Goal: Task Accomplishment & Management: Manage account settings

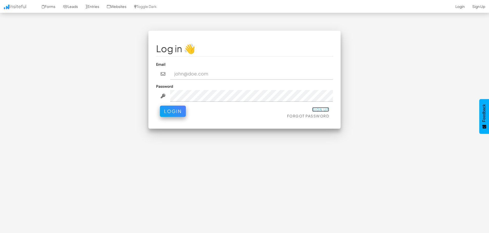
click at [321, 108] on link "Sign Up" at bounding box center [320, 109] width 17 height 5
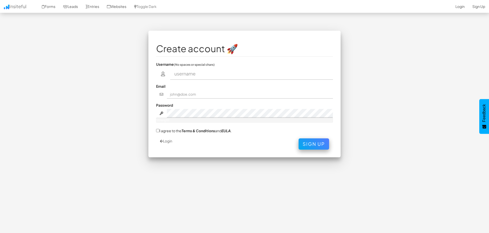
click at [193, 74] on input "text" at bounding box center [251, 74] width 163 height 12
drag, startPoint x: 245, startPoint y: 77, endPoint x: 164, endPoint y: 77, distance: 80.2
click at [164, 77] on div "info@digital-landscope.com" at bounding box center [244, 74] width 177 height 12
type input "digitallandscope"
click at [183, 96] on input "text" at bounding box center [250, 94] width 166 height 9
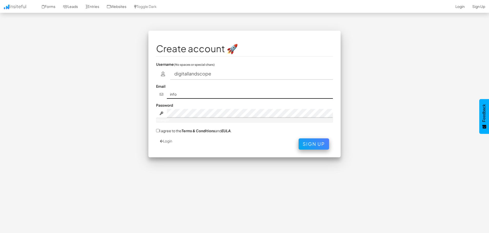
type input "info@digital-landscope.com"
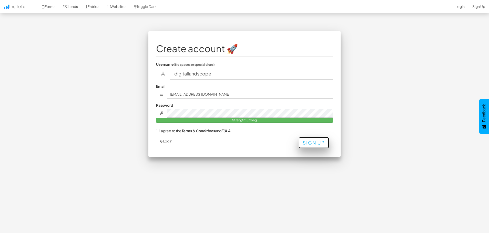
click at [316, 142] on button "Sign Up" at bounding box center [314, 142] width 31 height 11
click at [162, 132] on label "I agree to the Terms & Conditions and EULA ." at bounding box center [194, 130] width 76 height 5
click at [159, 132] on input "I agree to the Terms & Conditions and EULA ." at bounding box center [157, 130] width 3 height 3
checkbox input "true"
click at [309, 142] on button "Sign Up" at bounding box center [314, 142] width 31 height 11
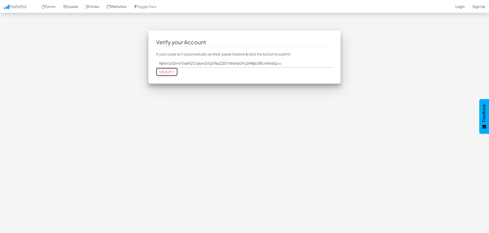
click at [169, 70] on input "Verify" at bounding box center [167, 72] width 22 height 8
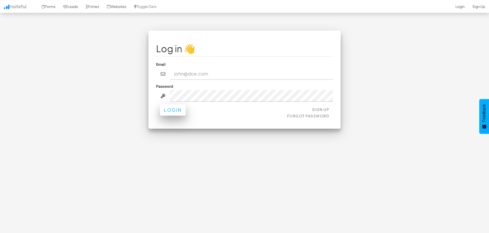
type input "[EMAIL_ADDRESS][DOMAIN_NAME]"
click at [170, 108] on button "Login" at bounding box center [173, 110] width 26 height 11
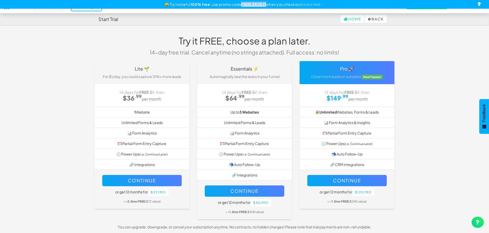
drag, startPoint x: 266, startPoint y: 5, endPoint x: 242, endPoint y: 6, distance: 24.4
click at [242, 6] on u "FREELEADS21" at bounding box center [253, 4] width 25 height 5
copy u "FREELEADS21"
click at [239, 23] on div "Home Back" at bounding box center [244, 19] width 292 height 12
click at [315, 5] on link "SIGNUP FREE →" at bounding box center [312, 4] width 23 height 3
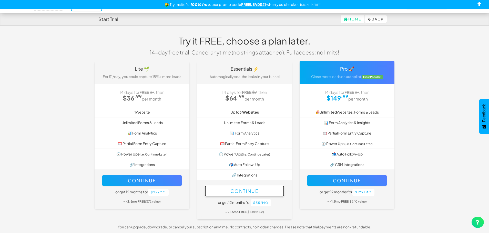
click at [244, 189] on button "Continue" at bounding box center [244, 191] width 79 height 11
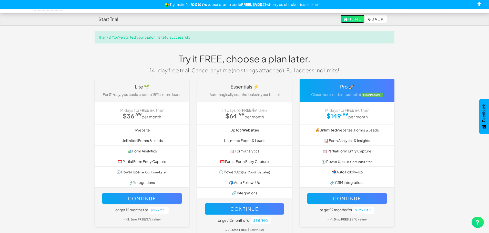
click at [355, 18] on link "Home" at bounding box center [353, 19] width 24 height 8
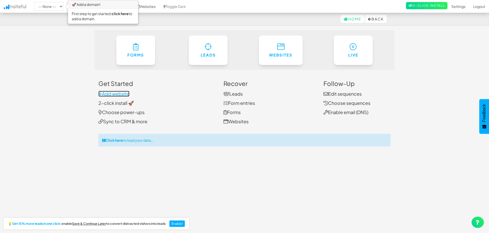
click at [116, 94] on link "Add website" at bounding box center [113, 94] width 31 height 6
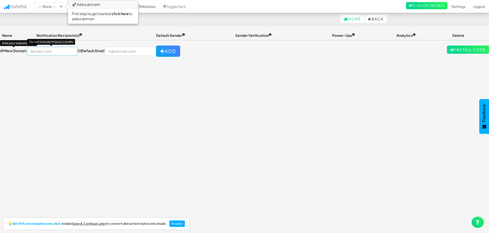
click at [55, 53] on input "text" at bounding box center [52, 51] width 50 height 9
type input "https://digital-landscope.com"
click at [108, 49] on input "email" at bounding box center [130, 51] width 50 height 9
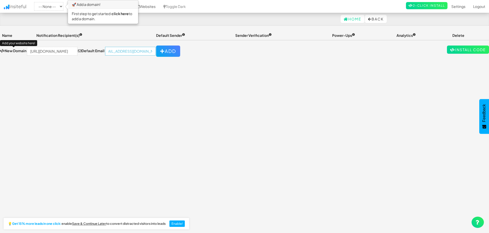
scroll to position [0, 10]
type input "info@digital-landscope.com"
click at [160, 52] on icon "button" at bounding box center [162, 51] width 5 height 5
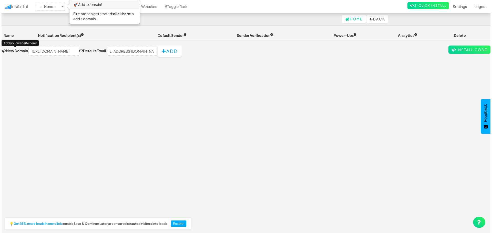
scroll to position [0, 0]
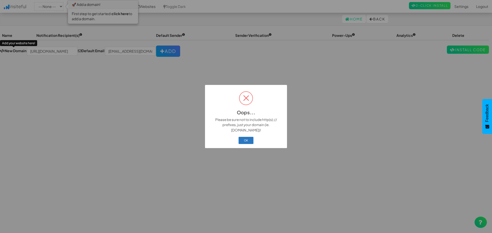
click at [250, 138] on button "OK" at bounding box center [246, 140] width 15 height 7
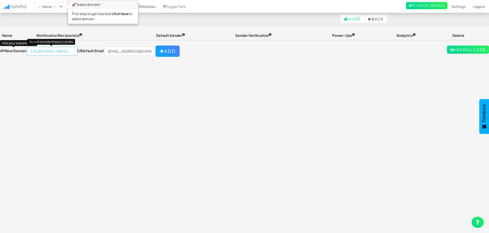
drag, startPoint x: 44, startPoint y: 52, endPoint x: 3, endPoint y: 52, distance: 40.8
click at [3, 52] on div "New Domain Add your website here! https://digital-landscope.com Do not include …" at bounding box center [90, 51] width 180 height 11
type input "[DOMAIN_NAME]"
click at [156, 50] on button "Add" at bounding box center [168, 51] width 24 height 11
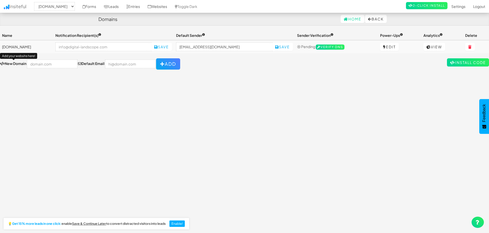
select select "2518"
click at [364, 78] on div "Toggle navigation Insiteful -- None -- digital-landscope.com Forms Leads Entrie…" at bounding box center [244, 130] width 489 height 198
click at [421, 4] on link "2-Click Install" at bounding box center [427, 5] width 42 height 7
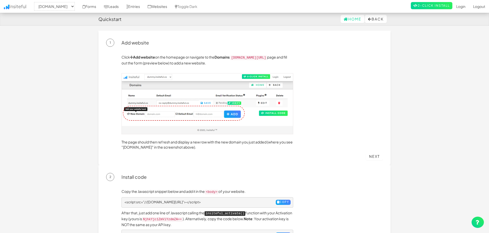
select select "2518"
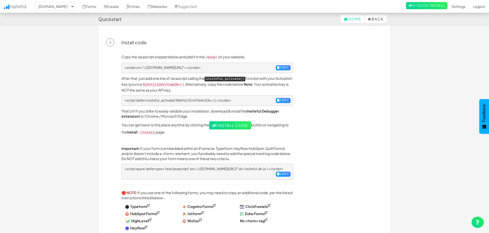
scroll to position [135, 0]
click at [279, 64] on pre "<script src="//a.insiteful.co/dist/compile.min.js"></script> Copy" at bounding box center [207, 68] width 172 height 11
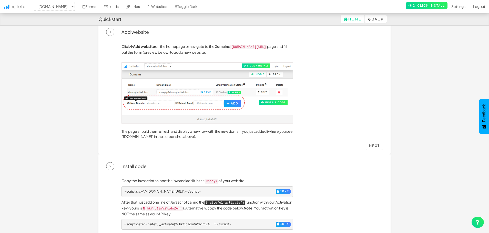
scroll to position [0, 0]
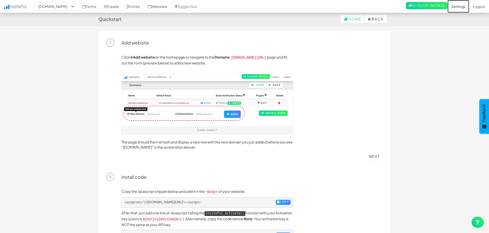
click at [454, 6] on link "Settings" at bounding box center [459, 6] width 22 height 13
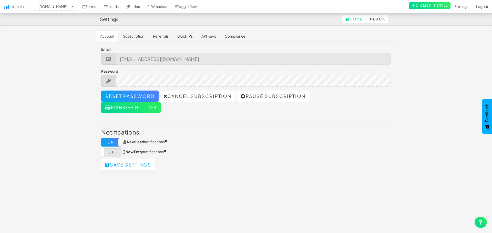
select select "2518"
click at [128, 36] on link "Subscription" at bounding box center [131, 36] width 29 height 11
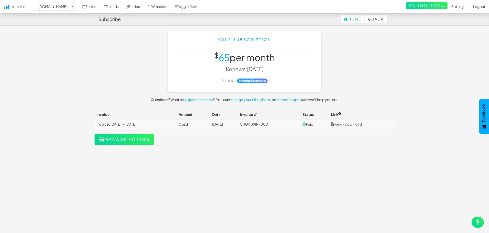
select select "2518"
click at [368, 17] on icon at bounding box center [370, 19] width 4 height 4
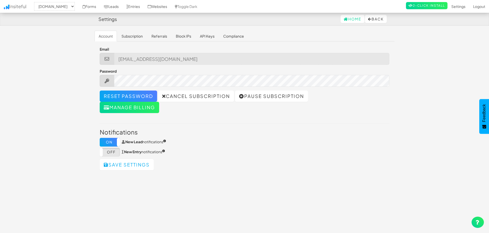
select select "2518"
click at [209, 36] on link "API Keys" at bounding box center [207, 36] width 23 height 11
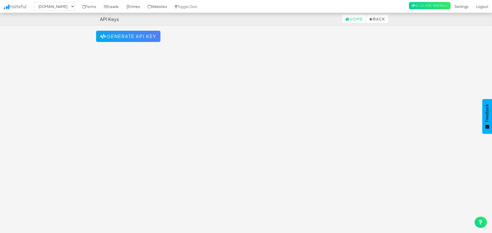
select select "2518"
click at [140, 35] on button "Generate API Key" at bounding box center [127, 36] width 64 height 11
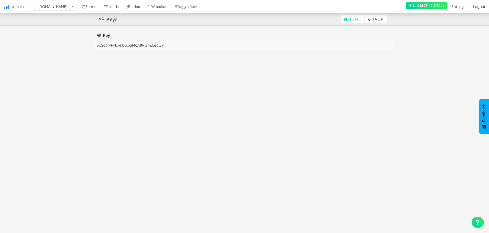
select select "2518"
click at [130, 44] on td "bo2c6fyPNdynbbociMdA1tRGmJLe6Q9i" at bounding box center [245, 44] width 300 height 9
click at [371, 19] on button "Back" at bounding box center [376, 19] width 22 height 8
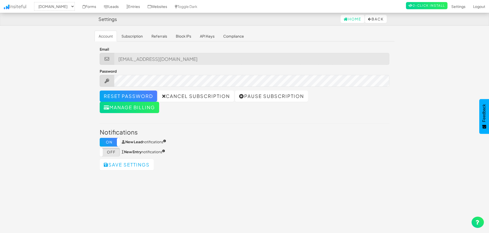
select select "2518"
click at [113, 152] on label "Off" at bounding box center [110, 152] width 20 height 9
click at [125, 166] on button "Save settings" at bounding box center [127, 164] width 54 height 11
select select "2518"
click at [75, 9] on select "-- None -- digital-landscope.com" at bounding box center [54, 6] width 41 height 9
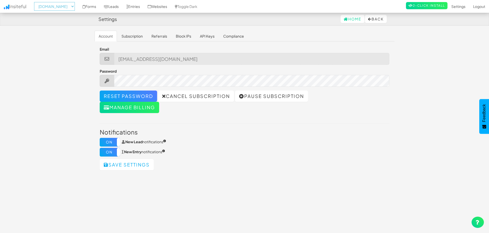
click at [75, 5] on select "-- None -- digital-landscope.com" at bounding box center [54, 6] width 41 height 9
click at [453, 8] on link "Settings" at bounding box center [459, 6] width 22 height 13
select select "2518"
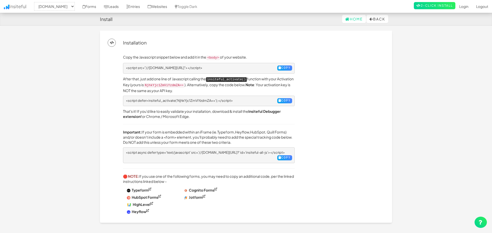
select select "2518"
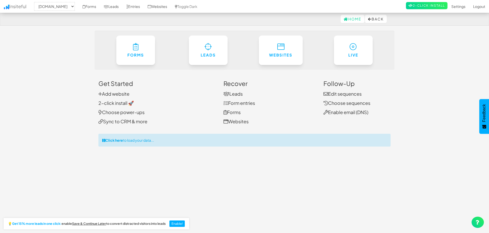
select select "2518"
click at [111, 140] on strong "Click here" at bounding box center [114, 140] width 18 height 5
click at [100, 4] on link "Forms" at bounding box center [89, 6] width 21 height 13
click at [434, 6] on link "2-Click Install" at bounding box center [427, 5] width 42 height 7
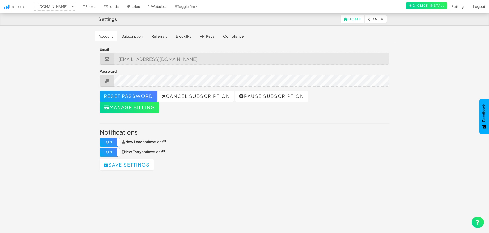
select select "2518"
click at [144, 7] on link "Entries" at bounding box center [133, 6] width 21 height 13
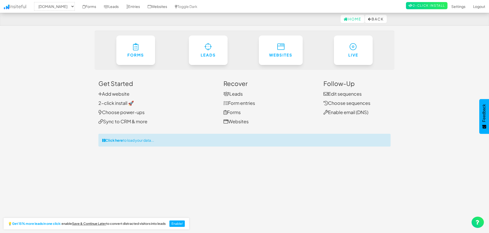
select select "2518"
click at [410, 106] on body "Home Back Toggle navigation Insiteful -- None -- [DOMAIN_NAME] Forms Leads Entr…" at bounding box center [244, 121] width 489 height 242
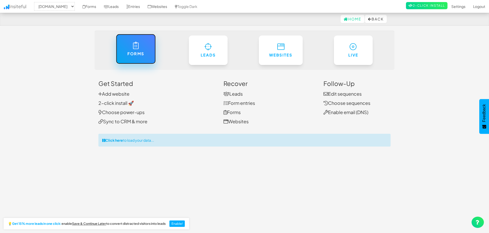
click at [131, 48] on link "Forms" at bounding box center [136, 49] width 40 height 30
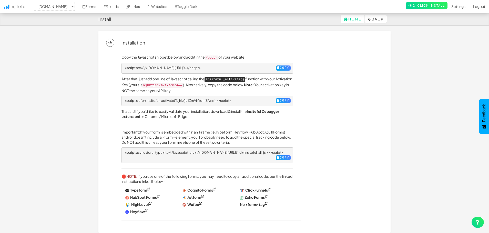
select select "2518"
click at [283, 67] on button "Copy" at bounding box center [283, 68] width 15 height 5
click at [279, 68] on button "Copy" at bounding box center [283, 68] width 15 height 5
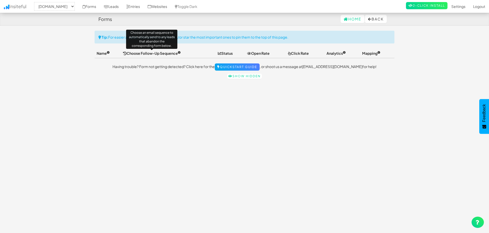
select select "2518"
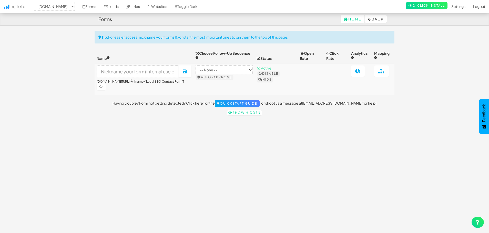
select select "2518"
click at [144, 8] on link "Entries" at bounding box center [133, 6] width 21 height 13
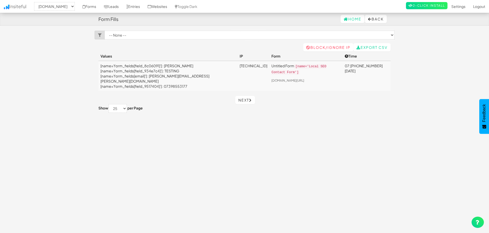
select select "2518"
click at [415, 59] on body "Form Fills Home Back Toggle navigation Insiteful -- None -- [DOMAIN_NAME] Forms…" at bounding box center [244, 121] width 489 height 242
click at [63, 3] on select "-- None -- digital-landscope.com" at bounding box center [54, 6] width 41 height 9
select select
click at [36, 2] on select "-- None -- digital-landscope.com" at bounding box center [54, 6] width 41 height 9
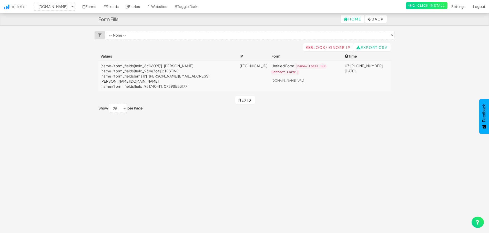
select select "2518"
click at [171, 6] on link "Websites" at bounding box center [157, 6] width 27 height 13
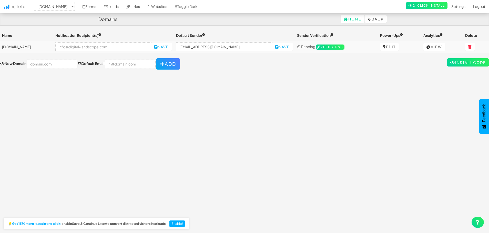
select select "2518"
click at [159, 66] on button "Add" at bounding box center [168, 63] width 24 height 11
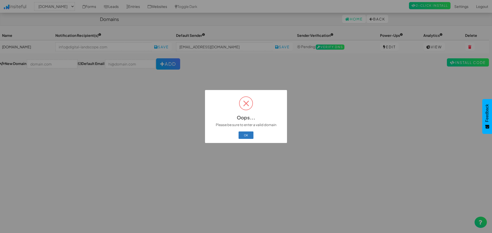
click at [245, 134] on button "OK" at bounding box center [246, 135] width 15 height 7
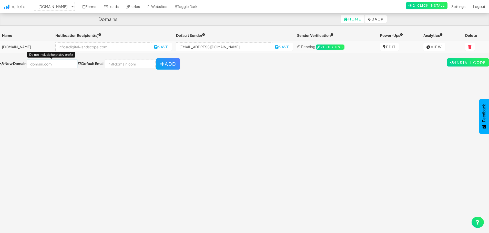
click at [47, 67] on input "text" at bounding box center [52, 64] width 50 height 9
type input "[DOMAIN_NAME]"
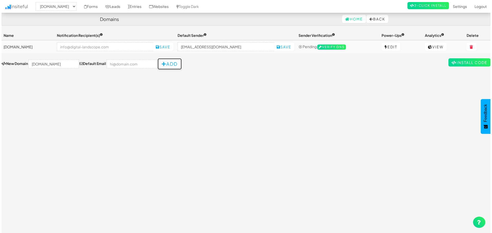
scroll to position [0, 0]
click at [161, 65] on button "Add" at bounding box center [168, 63] width 24 height 11
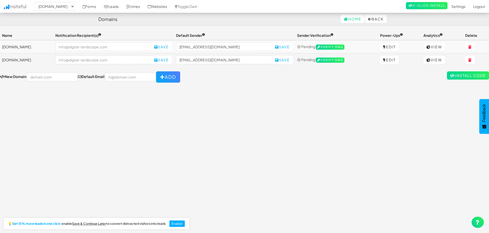
select select "2518"
click at [48, 77] on input "text" at bounding box center [52, 77] width 50 height 9
type input "[DOMAIN_NAME]"
click at [162, 77] on button "Add" at bounding box center [168, 77] width 24 height 11
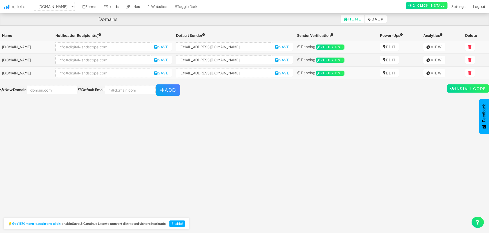
select select "2518"
click at [357, 101] on div "Toggle navigation Insiteful -- None -- aeoagency.co.uk seoagencyscotland.com di…" at bounding box center [244, 130] width 489 height 198
click at [27, 60] on td "[DOMAIN_NAME]" at bounding box center [26, 60] width 53 height 13
click at [430, 7] on link "2-Click Install" at bounding box center [427, 5] width 42 height 7
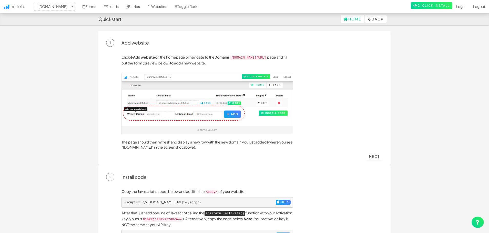
select select "2518"
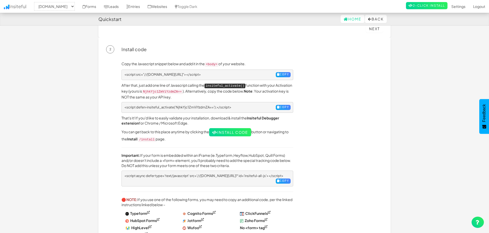
scroll to position [128, 0]
click at [280, 75] on button "Copy" at bounding box center [283, 75] width 15 height 5
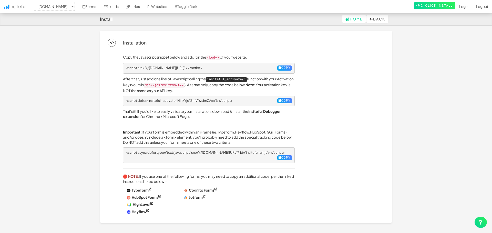
select select "2518"
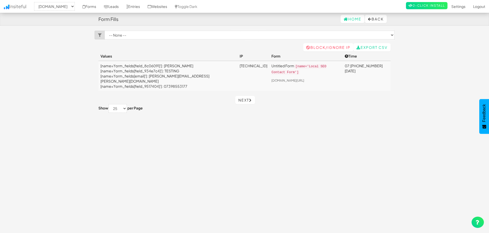
select select "2518"
click at [154, 36] on select "-- None -- Untitled Form (digital-landscope.com/contact/[name='Local SEO Contac…" at bounding box center [250, 35] width 290 height 9
click at [79, 44] on body "Form Fills Home Back Toggle navigation Insiteful -- None -- aeoagency.co.uk seo…" at bounding box center [244, 121] width 489 height 242
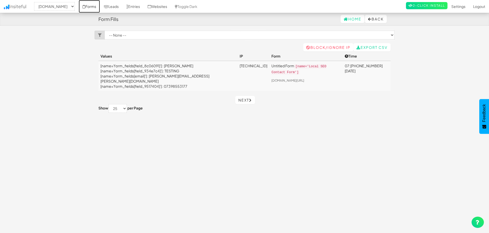
click at [100, 5] on link "Forms" at bounding box center [89, 6] width 21 height 13
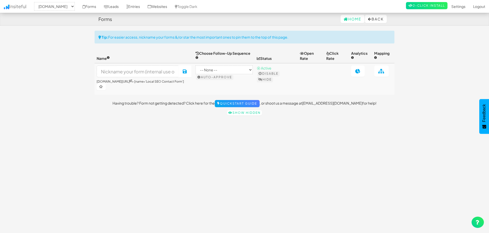
select select "2518"
click at [143, 72] on input at bounding box center [138, 72] width 82 height 12
click at [106, 72] on input "DL CONTACT FORM" at bounding box center [138, 72] width 82 height 12
type input "DL MAIN SITE CONTACT FORM"
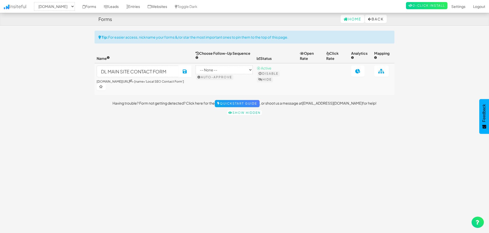
click at [157, 102] on p "Having trouble? Form not getting detected? Click here for the Quickstart Guide …" at bounding box center [245, 103] width 300 height 7
click at [187, 69] on icon at bounding box center [185, 71] width 5 height 5
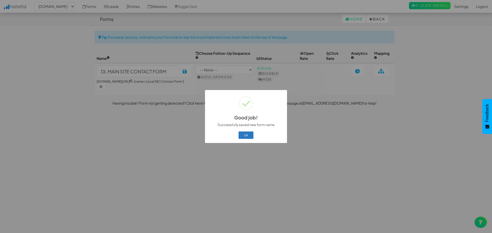
click at [247, 136] on button "OK" at bounding box center [246, 135] width 15 height 7
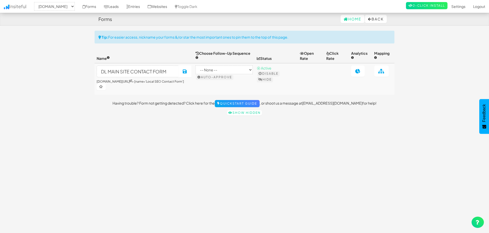
click at [101, 109] on div "Toggle navigation Insiteful -- None -- aeoagency.co.uk seoagencyscotland.com di…" at bounding box center [245, 74] width 300 height 87
click at [98, 6] on link "Forms" at bounding box center [89, 6] width 21 height 13
select select "2518"
click at [98, 6] on link "Forms" at bounding box center [89, 6] width 21 height 13
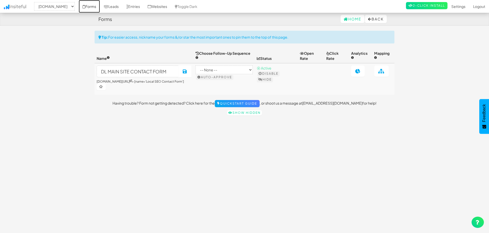
click at [98, 6] on link "Forms" at bounding box center [89, 6] width 21 height 13
select select "2518"
click at [144, 6] on link "Entries" at bounding box center [133, 6] width 21 height 13
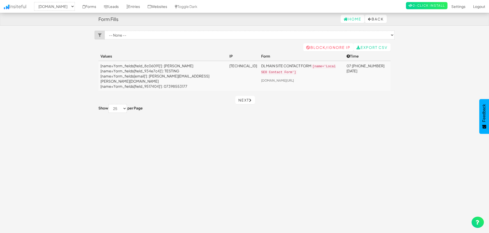
select select "2518"
click at [123, 5] on link "Leads" at bounding box center [111, 6] width 23 height 13
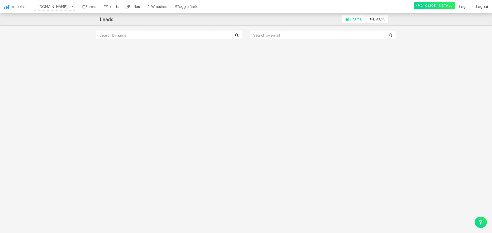
select select "2518"
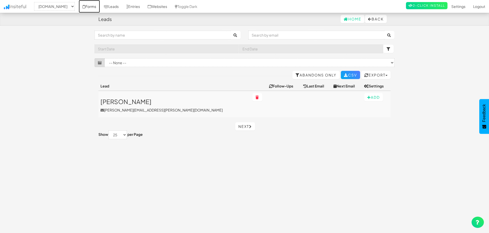
click at [100, 6] on link "Forms" at bounding box center [89, 6] width 21 height 13
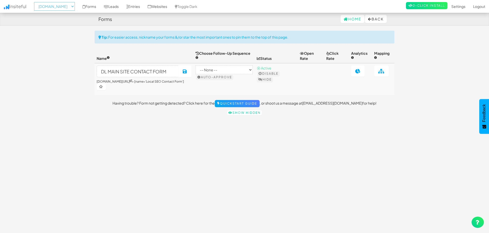
click at [69, 4] on select "-- None -- aeoagency.co.uk seoagencyscotland.com digital-landscope.com" at bounding box center [54, 6] width 41 height 9
select select "2520"
click at [36, 2] on select "-- None -- aeoagency.co.uk seoagencyscotland.com digital-landscope.com" at bounding box center [54, 6] width 41 height 9
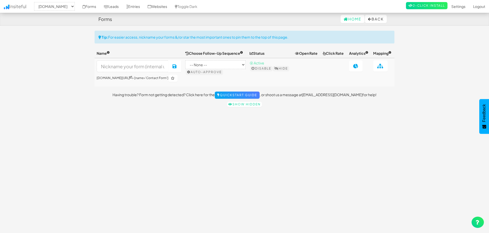
select select "2520"
click at [123, 71] on input at bounding box center [133, 66] width 72 height 12
type input "AEO MAIN CONTACT FORM"
click at [177, 69] on icon at bounding box center [174, 66] width 5 height 5
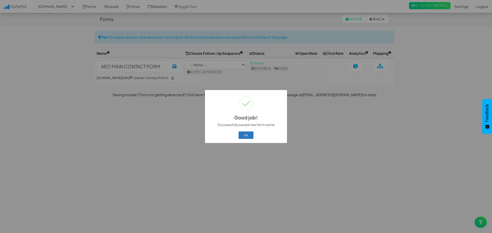
click at [244, 135] on button "OK" at bounding box center [246, 135] width 15 height 7
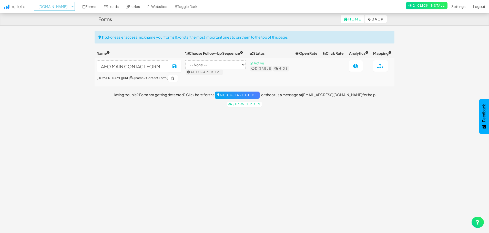
click at [75, 4] on select "-- None -- [DOMAIN_NAME] [DOMAIN_NAME] [DOMAIN_NAME]" at bounding box center [54, 6] width 41 height 9
select select "2519"
click at [36, 2] on select "-- None -- [DOMAIN_NAME] [DOMAIN_NAME] [DOMAIN_NAME]" at bounding box center [54, 6] width 41 height 9
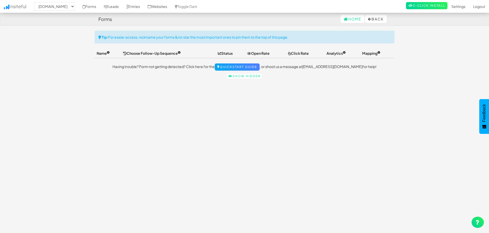
select select "2519"
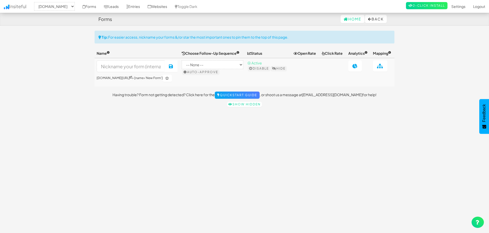
select select "2519"
click at [146, 70] on input at bounding box center [131, 66] width 68 height 12
type input "SEO SCOTLAND MAIN FORM"
click at [174, 69] on icon at bounding box center [171, 66] width 5 height 5
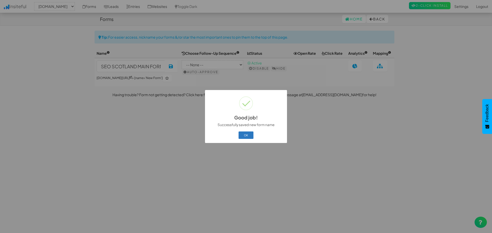
click at [245, 134] on button "OK" at bounding box center [246, 135] width 15 height 7
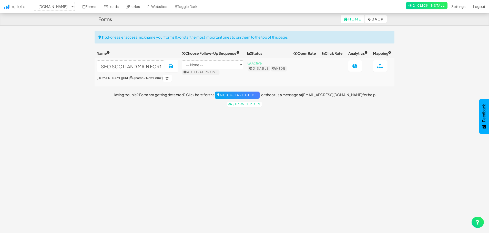
click at [411, 65] on body "Forms Home Back Toggle navigation Insiteful -- None -- aeoagency.co.uk seoagenc…" at bounding box center [244, 121] width 489 height 242
click at [144, 4] on link "Entries" at bounding box center [133, 6] width 21 height 13
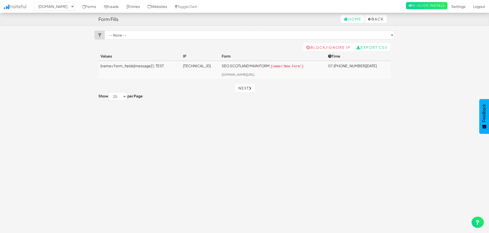
select select "2519"
click at [436, 50] on body "Form Fills Home Back Toggle navigation Insiteful -- None -- aeoagency.co.uk seo…" at bounding box center [244, 121] width 489 height 242
click at [454, 7] on link "Settings" at bounding box center [459, 6] width 22 height 13
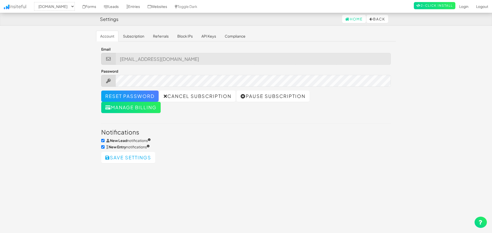
select select "2519"
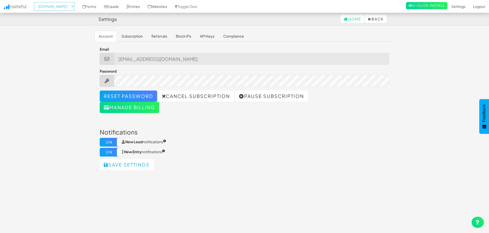
click at [75, 9] on select "-- None -- [DOMAIN_NAME] [DOMAIN_NAME] [DOMAIN_NAME]" at bounding box center [54, 6] width 41 height 9
click at [351, 29] on body "Settings Home Back Toggle navigation Insiteful -- None -- [DOMAIN_NAME] [DOMAIN…" at bounding box center [244, 121] width 489 height 242
